Goal: Find specific page/section: Find specific page/section

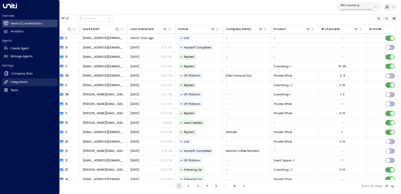
click at [19, 81] on h2 "Integrations" at bounding box center [19, 82] width 17 height 4
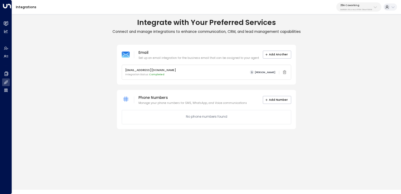
click at [376, 7] on icon at bounding box center [375, 7] width 3 height 2
type input "***"
click at [346, 35] on div "U Store It ID: 58c4b32c-92b1-4356-be9b-1247e2c02228" at bounding box center [366, 36] width 55 height 8
